Goal: Check status

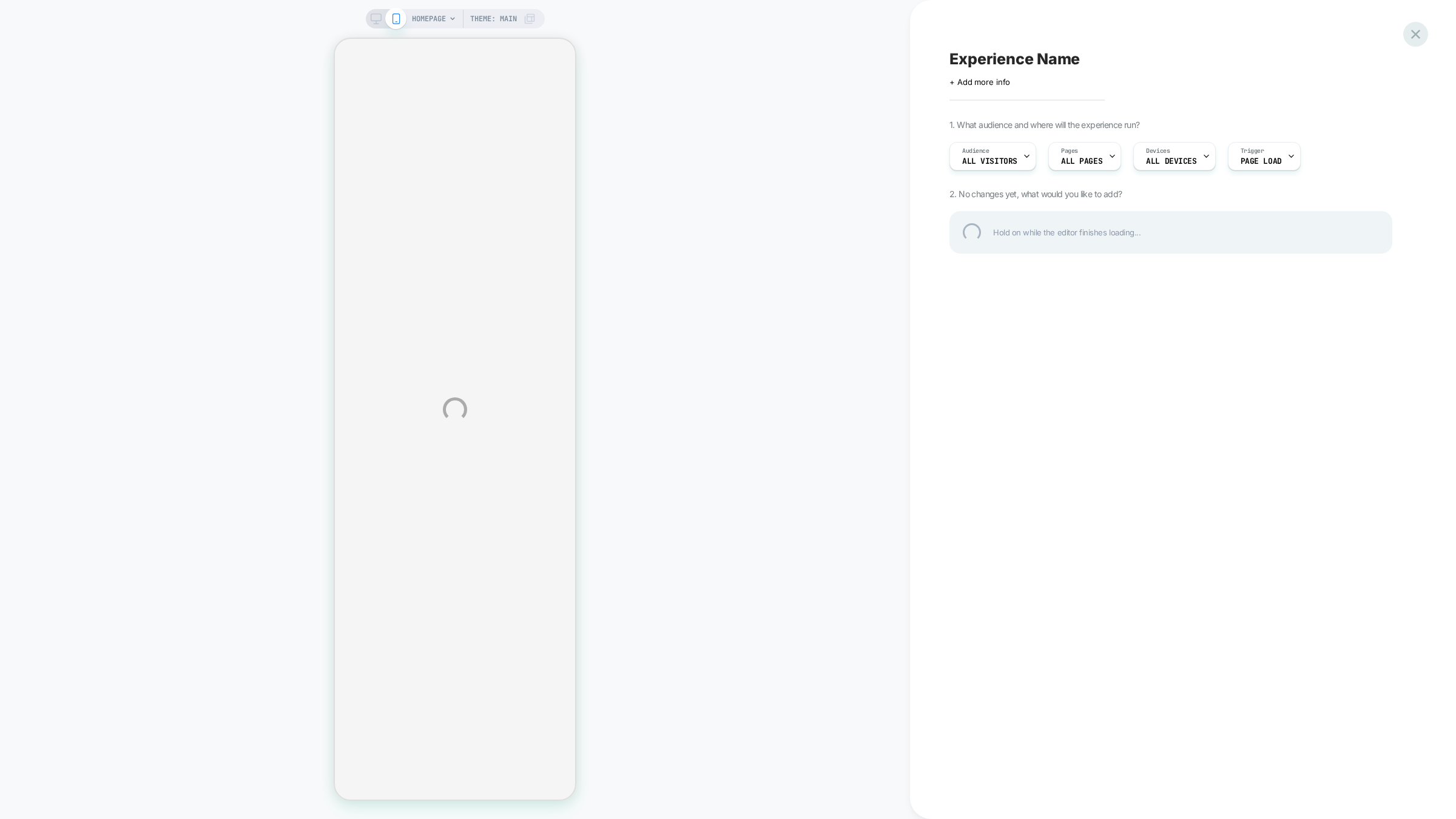
click at [1421, 36] on div at bounding box center [1416, 34] width 25 height 25
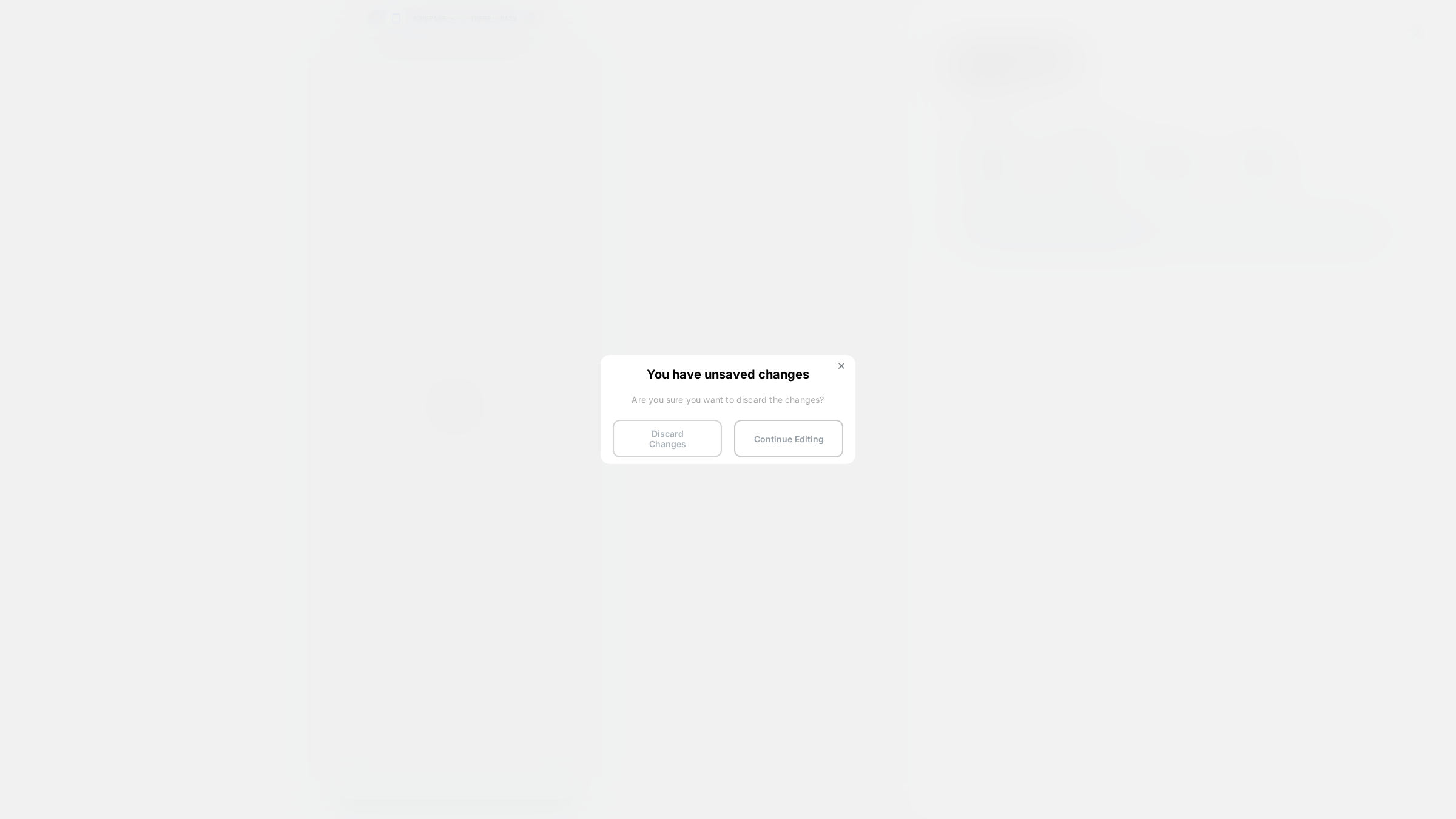
click at [710, 428] on button "Discard Changes" at bounding box center [668, 438] width 109 height 38
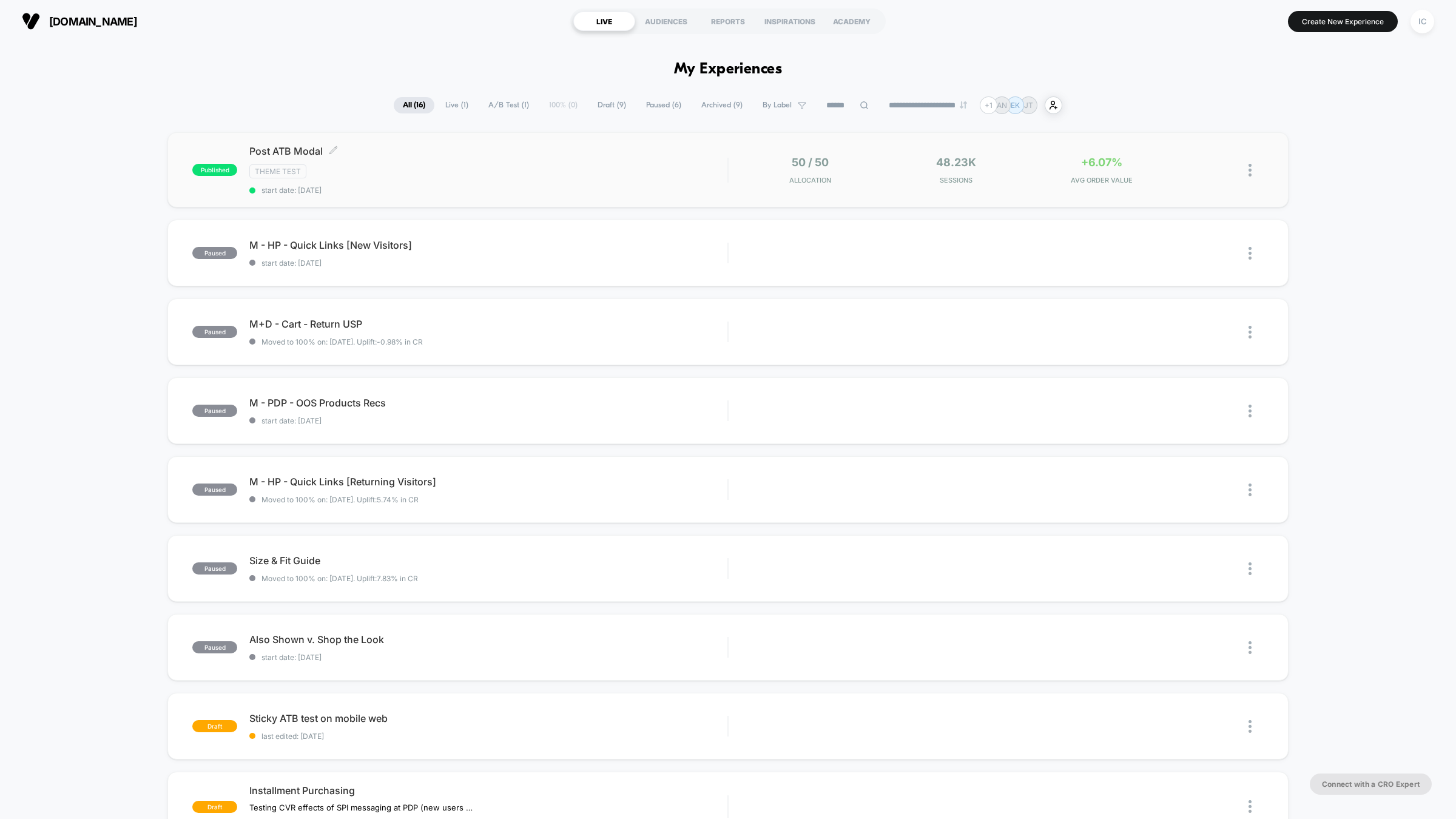
click at [569, 176] on div "Theme Test" at bounding box center [488, 171] width 478 height 14
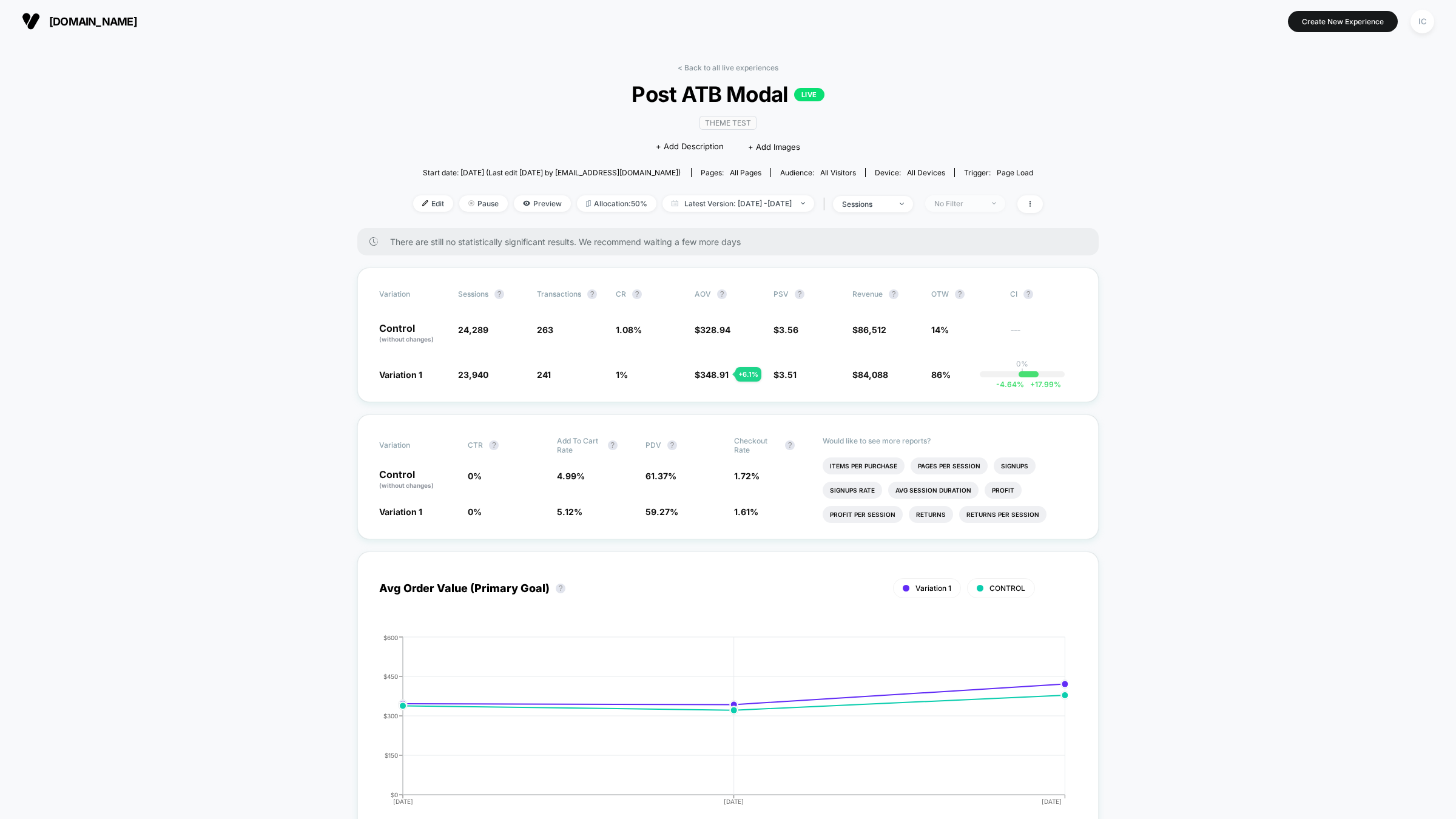
click at [1005, 207] on span "No Filter" at bounding box center [965, 204] width 80 height 17
click at [1005, 206] on span "No Filter" at bounding box center [965, 204] width 80 height 17
